Goal: Task Accomplishment & Management: Manage account settings

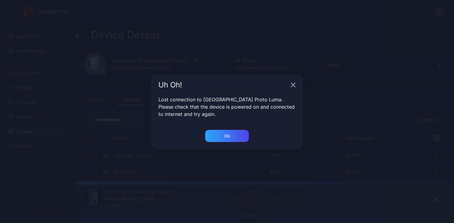
click at [244, 142] on div "Ok" at bounding box center [227, 139] width 152 height 19
click at [232, 134] on div "Ok" at bounding box center [227, 136] width 44 height 12
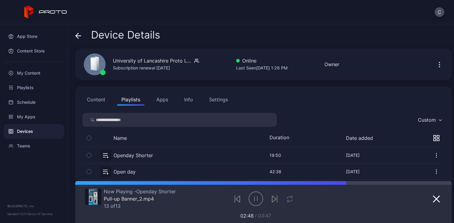
scroll to position [11, 0]
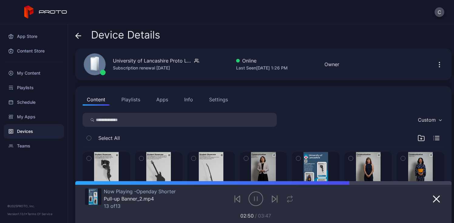
click at [134, 96] on button "Playlists" at bounding box center [130, 99] width 27 height 12
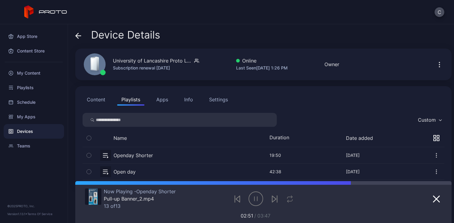
click at [132, 158] on button "button" at bounding box center [264, 155] width 362 height 16
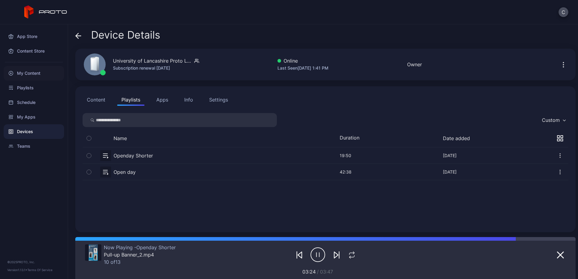
click at [37, 73] on div "My Content" at bounding box center [34, 73] width 60 height 15
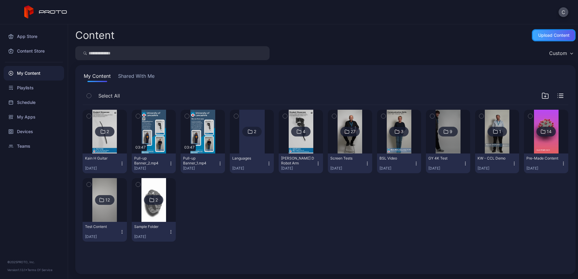
click at [454, 31] on div "Upload Content" at bounding box center [554, 35] width 44 height 12
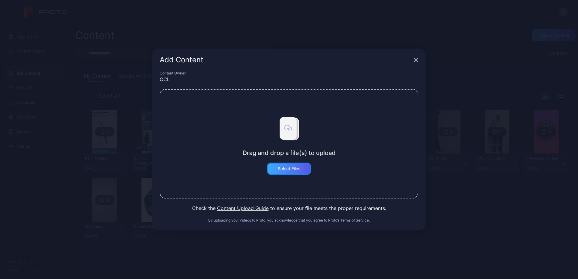
click at [299, 171] on div "Select Files" at bounding box center [289, 168] width 23 height 5
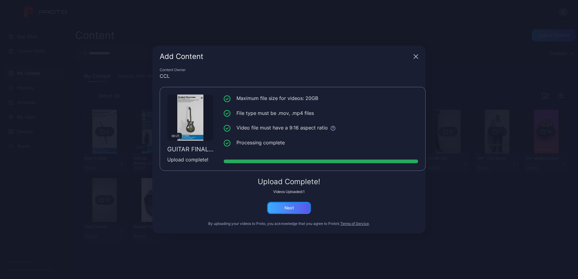
click at [298, 209] on div "Next" at bounding box center [289, 207] width 44 height 12
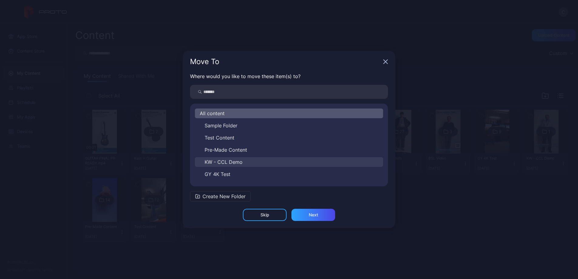
scroll to position [58, 0]
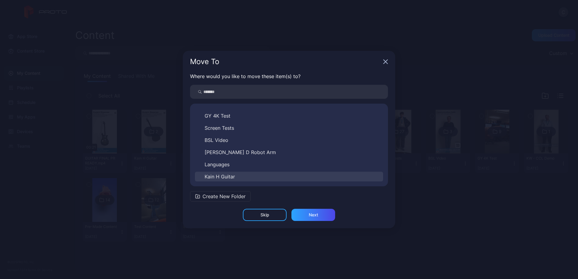
click at [224, 176] on span "Kain H Guitar" at bounding box center [220, 176] width 30 height 7
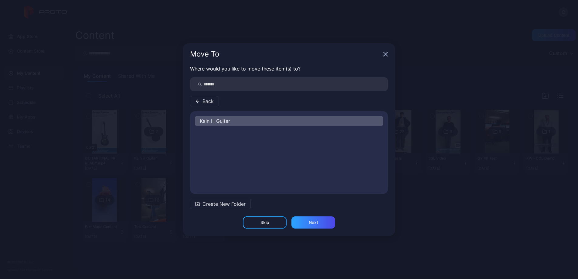
click at [317, 215] on div "Where would you like to move these item(s) to? Back [PERSON_NAME] Guitar Create…" at bounding box center [289, 140] width 212 height 151
click at [315, 222] on div "Next" at bounding box center [313, 222] width 9 height 5
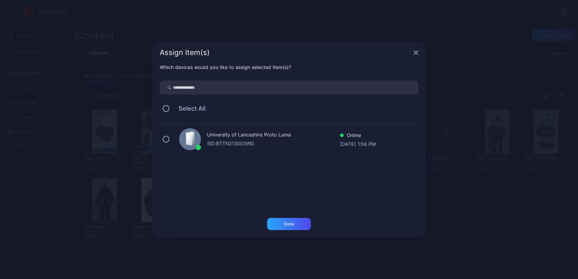
click at [247, 131] on div "University of Lancashire Proto Luma" at bounding box center [273, 135] width 133 height 9
click at [290, 223] on div "Done" at bounding box center [289, 224] width 44 height 12
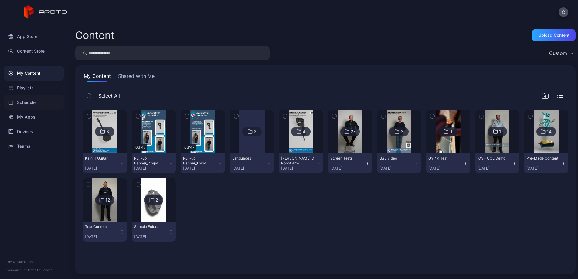
click at [39, 97] on div "Schedule" at bounding box center [34, 102] width 60 height 15
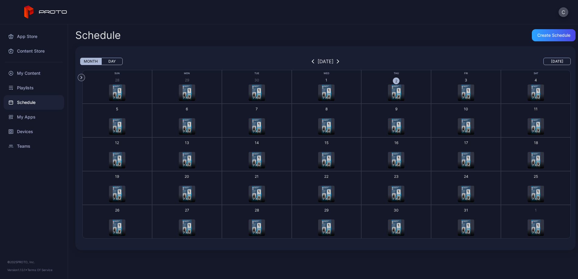
click at [454, 92] on img "button" at bounding box center [465, 92] width 9 height 16
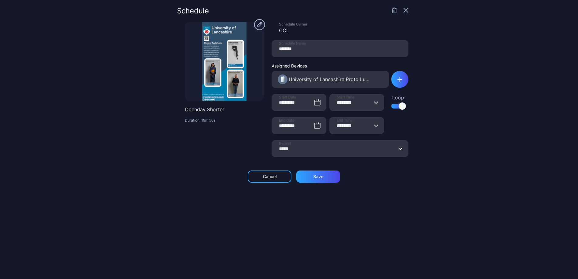
click at [403, 10] on icon "button" at bounding box center [405, 10] width 5 height 5
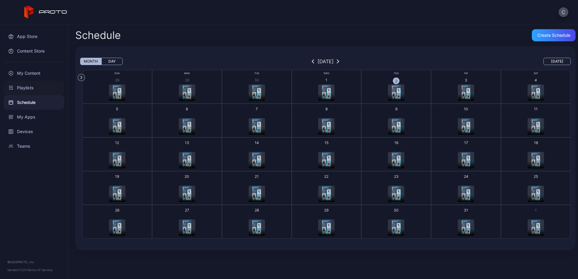
click at [26, 90] on div "Playlists" at bounding box center [34, 87] width 60 height 15
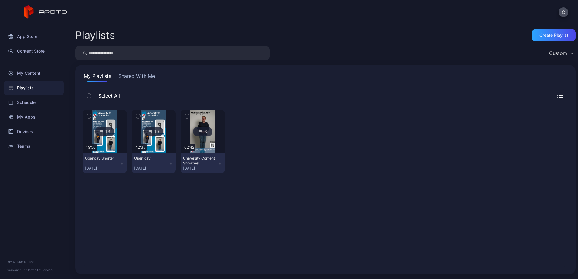
click at [113, 147] on img at bounding box center [104, 132] width 25 height 44
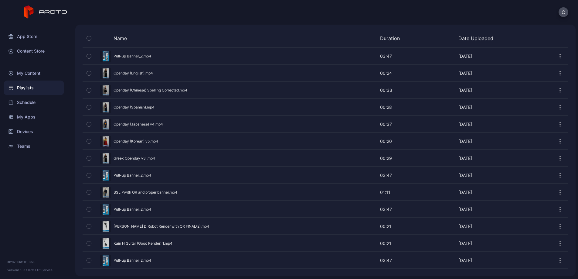
scroll to position [137, 0]
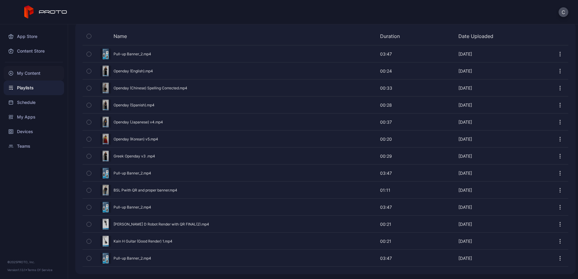
click at [40, 71] on div "My Content" at bounding box center [34, 73] width 60 height 15
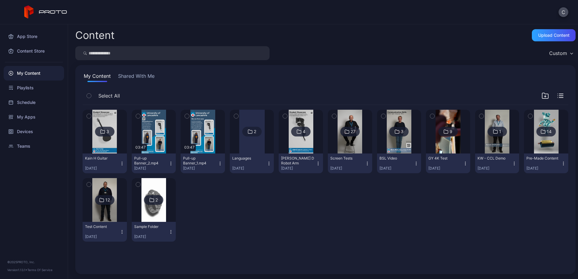
click at [109, 145] on img at bounding box center [104, 132] width 25 height 44
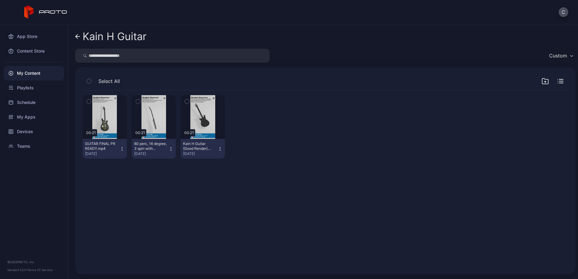
click at [126, 151] on button "GUITAR FINAL PR READY.mp4 [DATE]" at bounding box center [105, 149] width 44 height 20
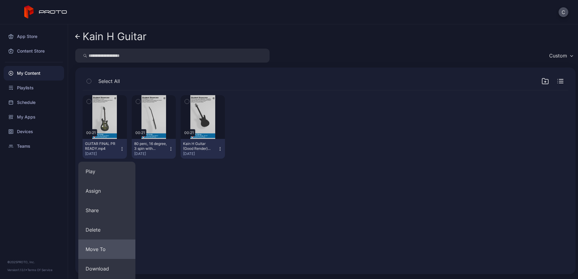
scroll to position [58, 0]
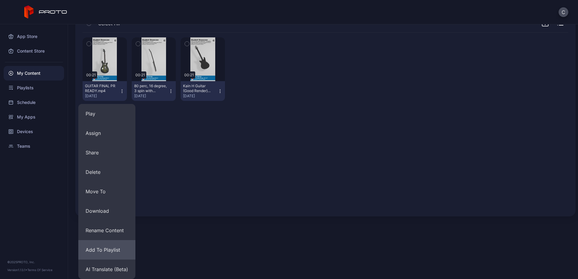
click at [111, 223] on button "Add To Playlist" at bounding box center [106, 249] width 57 height 19
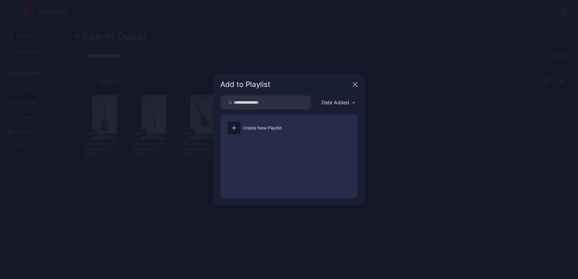
scroll to position [0, 0]
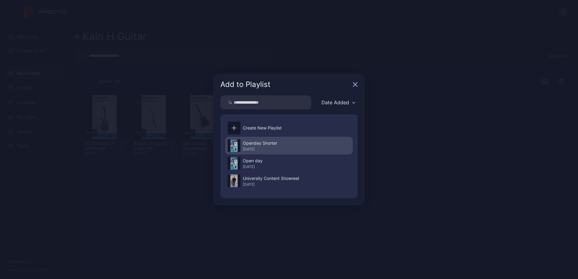
click at [263, 148] on div "[DATE]" at bounding box center [260, 149] width 34 height 5
click at [282, 144] on div "Openday Shorter [DATE]" at bounding box center [288, 146] width 127 height 18
click at [266, 143] on div "Openday Shorter" at bounding box center [260, 142] width 34 height 7
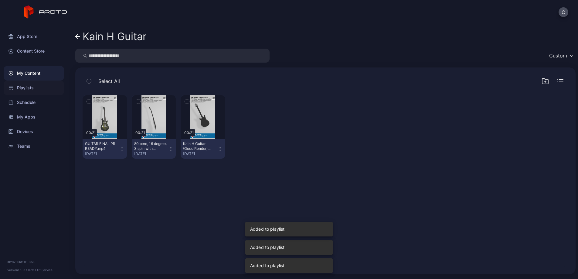
click at [41, 87] on div "Playlists" at bounding box center [34, 87] width 60 height 15
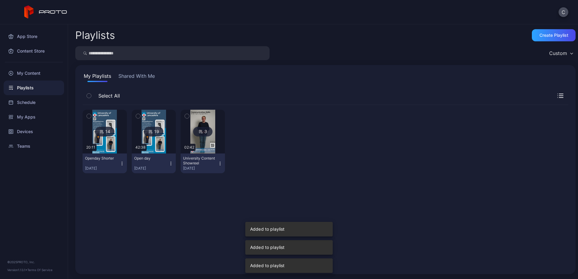
click at [114, 146] on img at bounding box center [104, 132] width 25 height 44
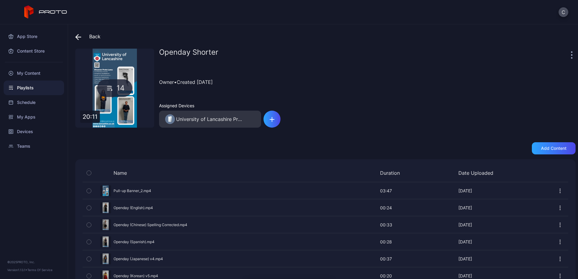
scroll to position [205, 0]
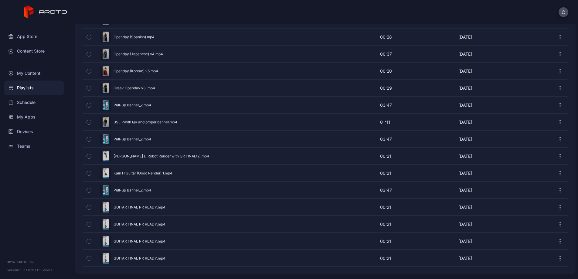
click at [88, 207] on icon "button" at bounding box center [89, 207] width 2 height 1
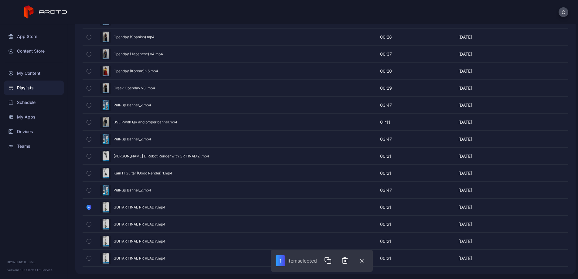
click at [89, 222] on icon "button" at bounding box center [89, 224] width 4 height 7
click at [88, 223] on icon "button" at bounding box center [89, 241] width 2 height 1
click at [349, 223] on icon "button" at bounding box center [346, 260] width 4 height 6
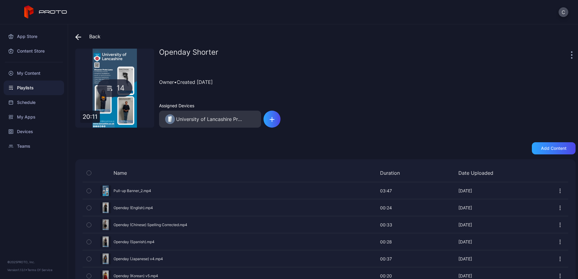
scroll to position [154, 0]
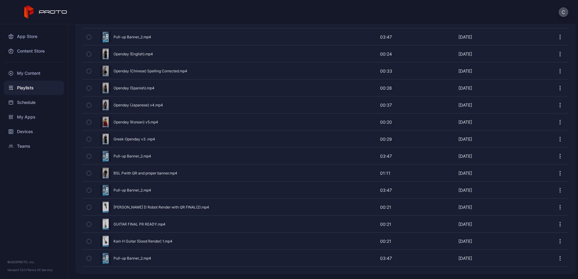
click at [89, 223] on icon "button" at bounding box center [89, 241] width 4 height 7
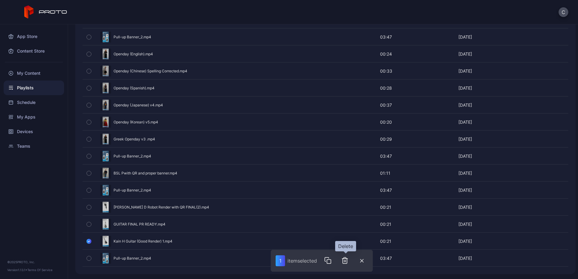
click at [345, 223] on icon "button" at bounding box center [345, 261] width 0 height 2
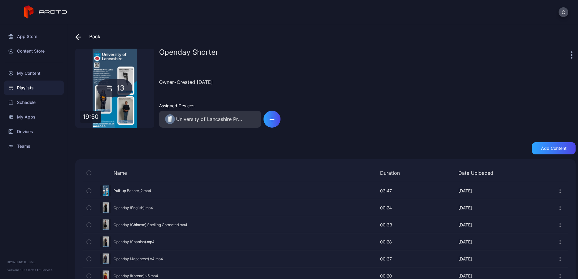
scroll to position [137, 0]
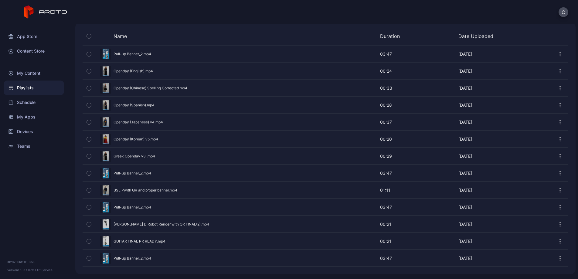
click at [26, 87] on div "Playlists" at bounding box center [34, 87] width 60 height 15
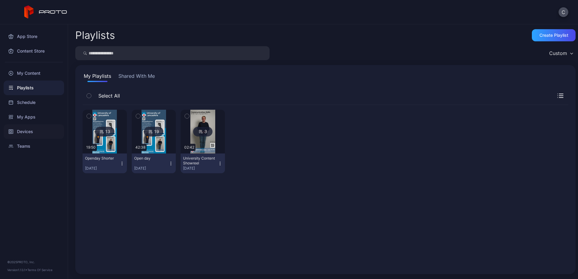
click at [45, 131] on div "Devices" at bounding box center [34, 131] width 60 height 15
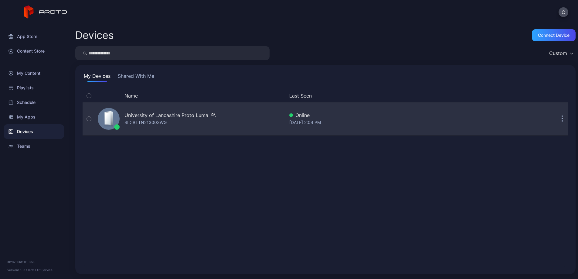
click at [215, 124] on div "University of Lancashire Proto [PERSON_NAME]: BTTN213003WG" at bounding box center [189, 118] width 189 height 30
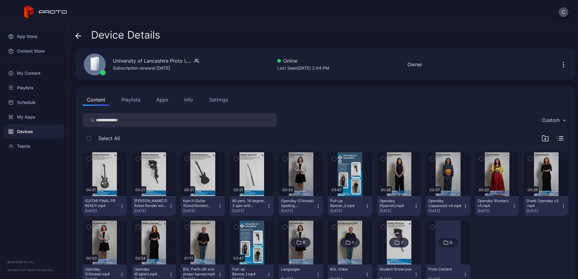
click at [136, 95] on button "Playlists" at bounding box center [130, 99] width 27 height 12
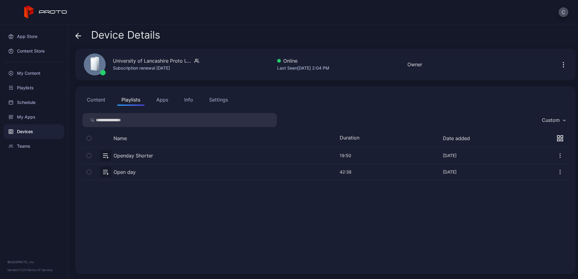
click at [132, 159] on button "button" at bounding box center [325, 155] width 485 height 16
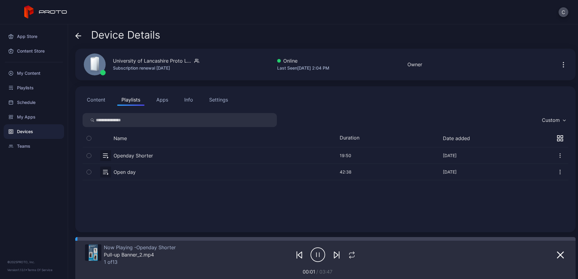
click at [334, 223] on icon "button" at bounding box center [336, 255] width 4 height 6
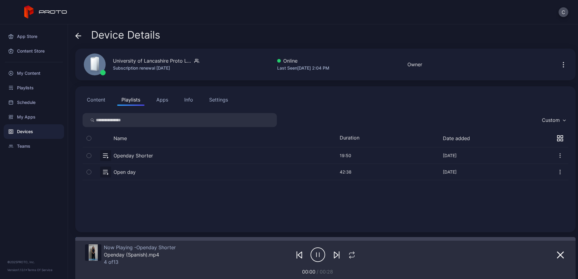
click at [334, 223] on icon "button" at bounding box center [336, 255] width 4 height 6
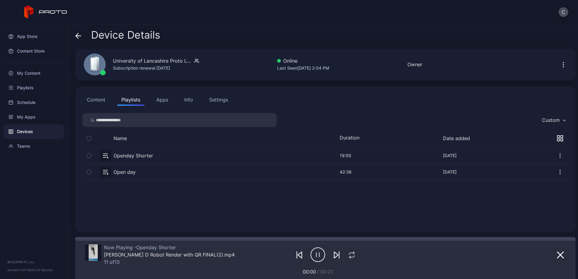
click at [334, 223] on icon "button" at bounding box center [336, 255] width 4 height 6
click at [35, 73] on div "My Content" at bounding box center [34, 73] width 60 height 15
